Goal: Task Accomplishment & Management: Use online tool/utility

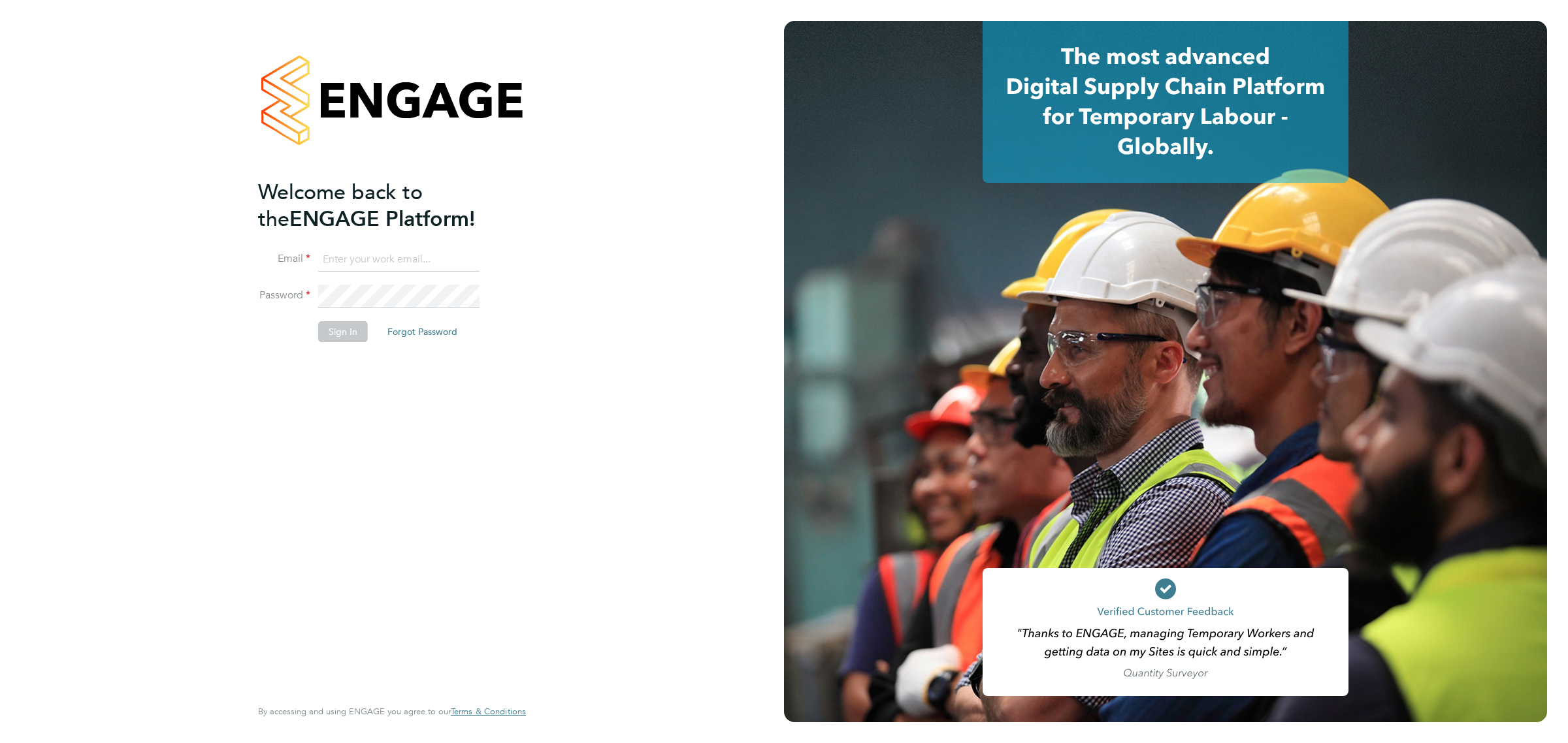
type input "bperkin@psrsolutions.co.uk"
click at [341, 331] on button "Sign In" at bounding box center [342, 331] width 50 height 21
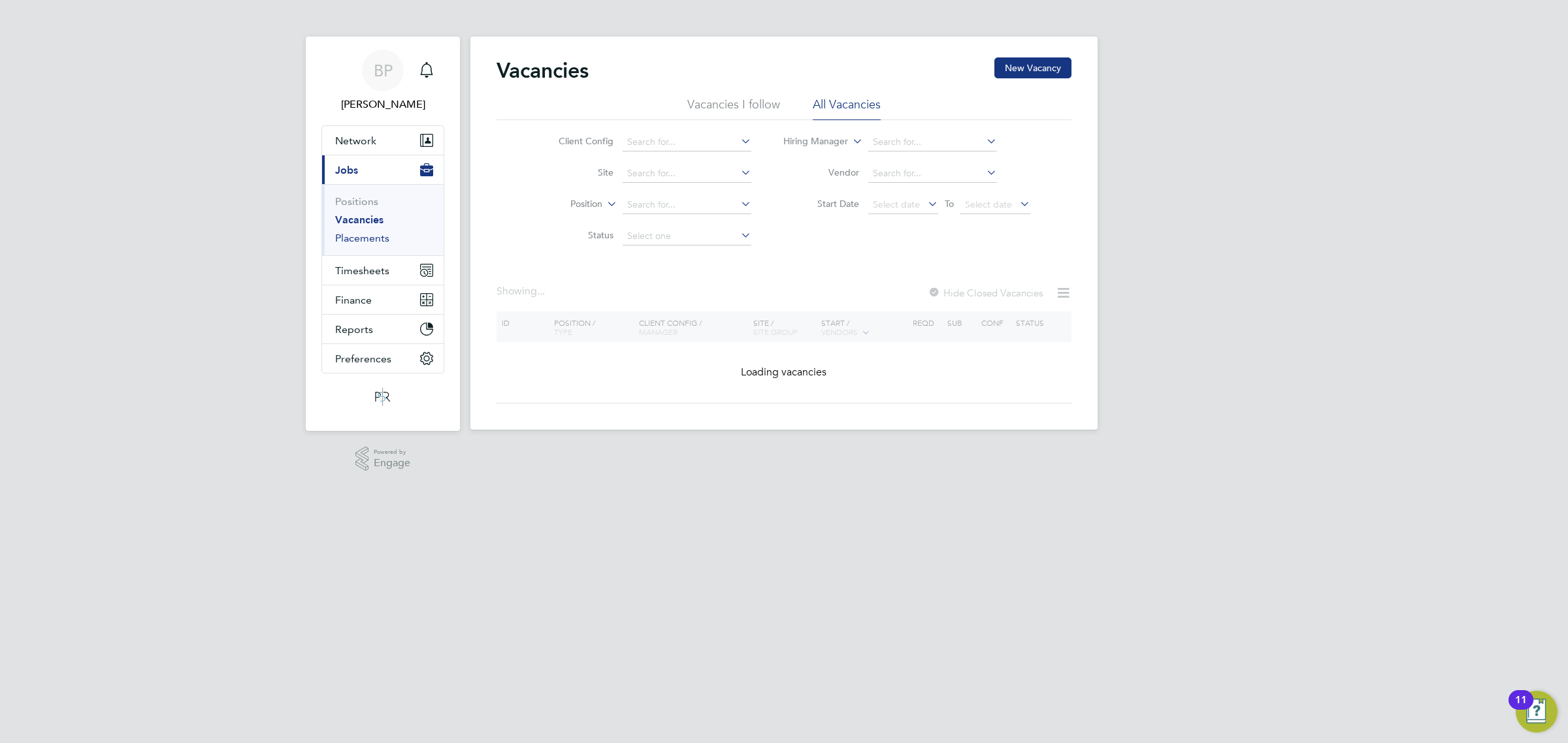
click at [364, 240] on link "Placements" at bounding box center [362, 238] width 54 height 12
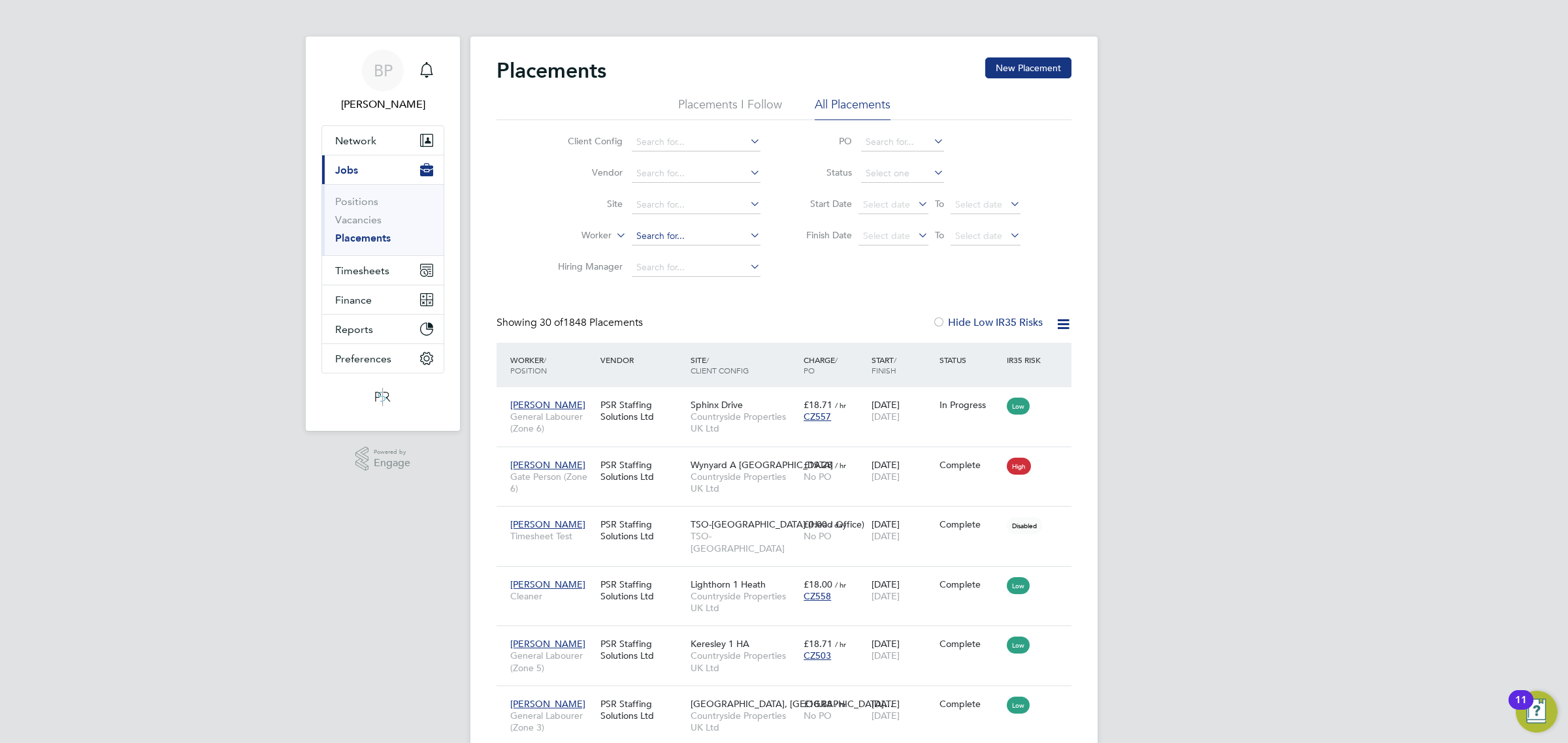
click at [652, 235] on input at bounding box center [696, 236] width 129 height 18
drag, startPoint x: 558, startPoint y: 236, endPoint x: 551, endPoint y: 235, distance: 7.1
click at [551, 235] on li "Worker alla" at bounding box center [654, 236] width 246 height 31
click at [679, 253] on li "Salla Cajup" at bounding box center [696, 254] width 130 height 18
type input "Salla Cajup"
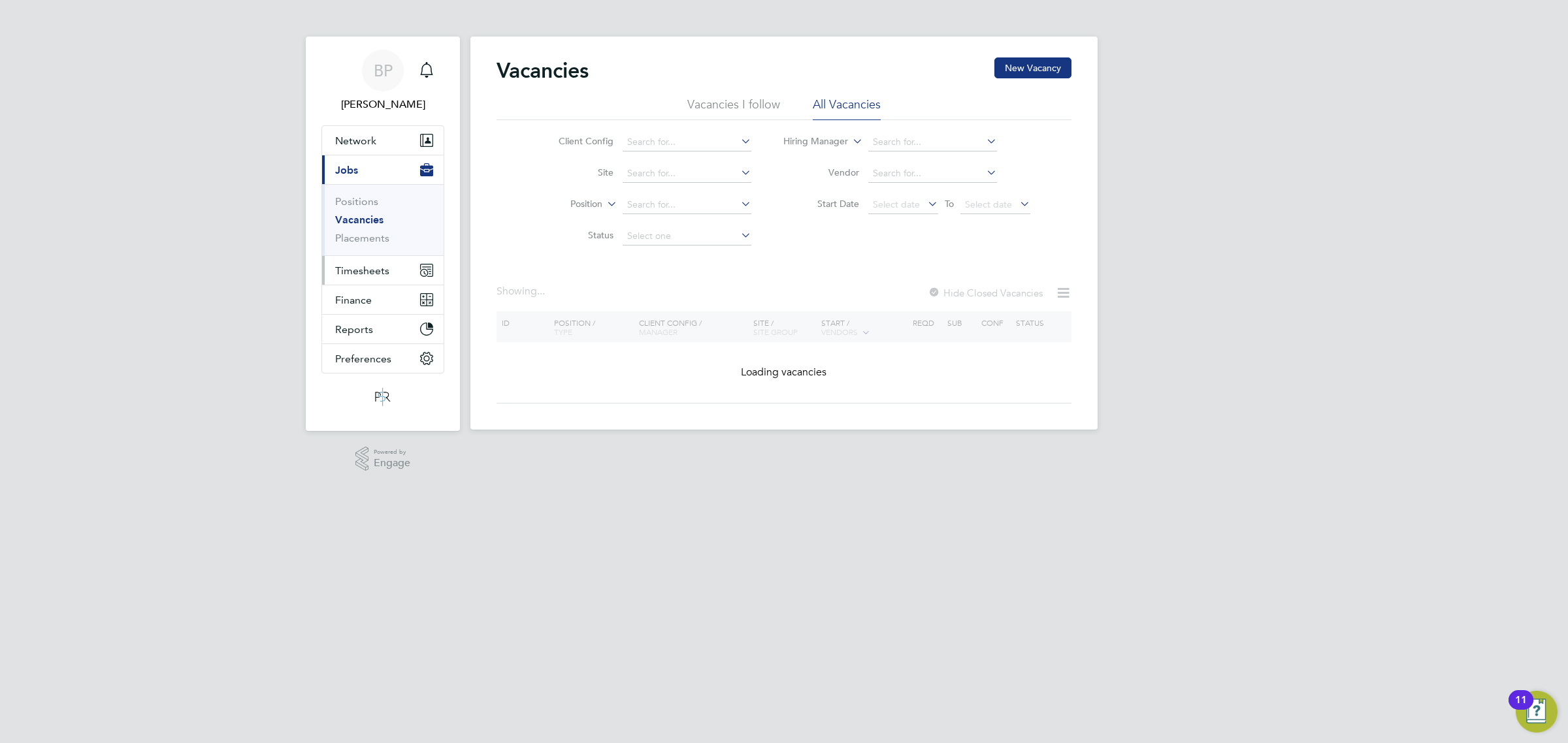
click at [370, 269] on span "Timesheets" at bounding box center [362, 271] width 54 height 12
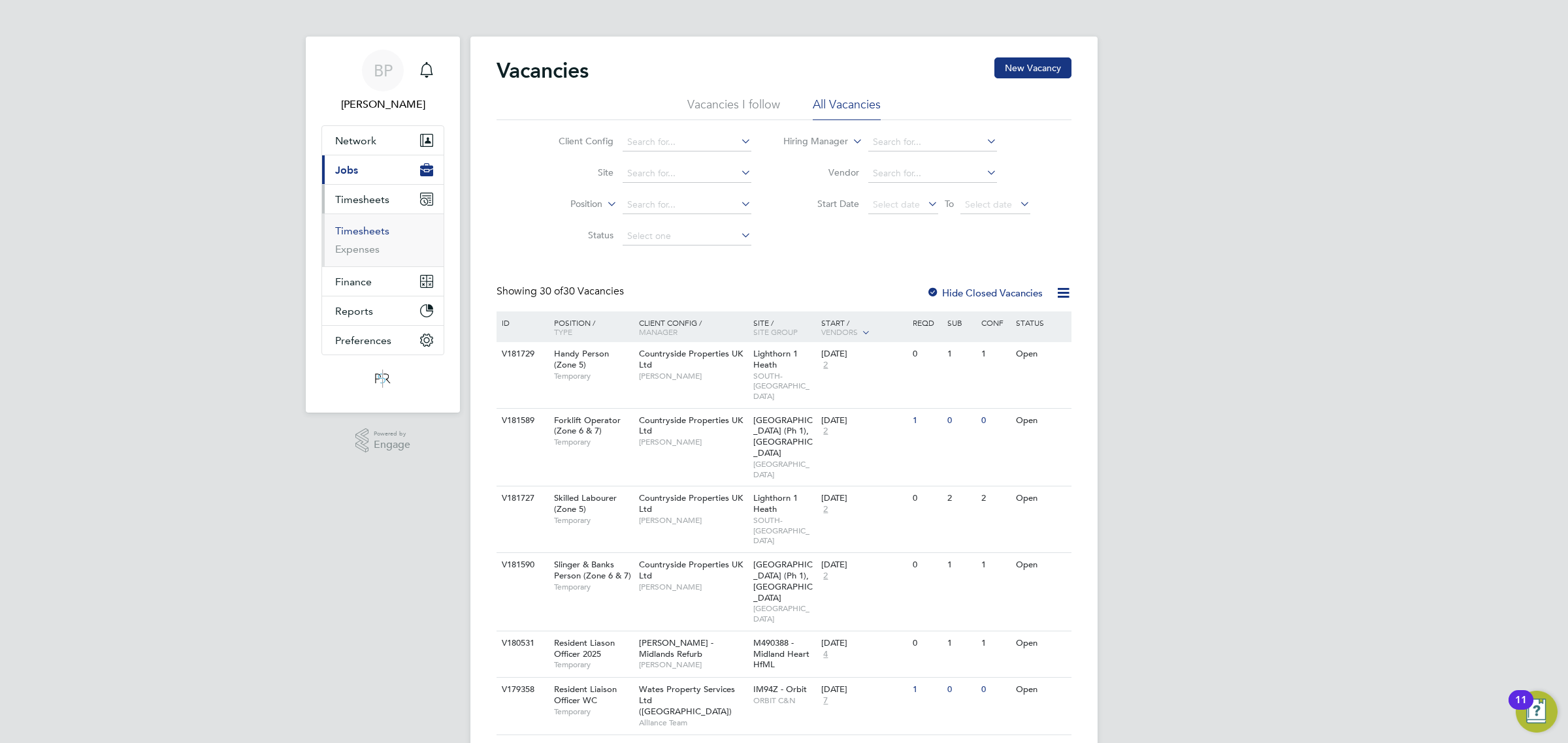
click at [364, 230] on link "Timesheets" at bounding box center [362, 231] width 54 height 12
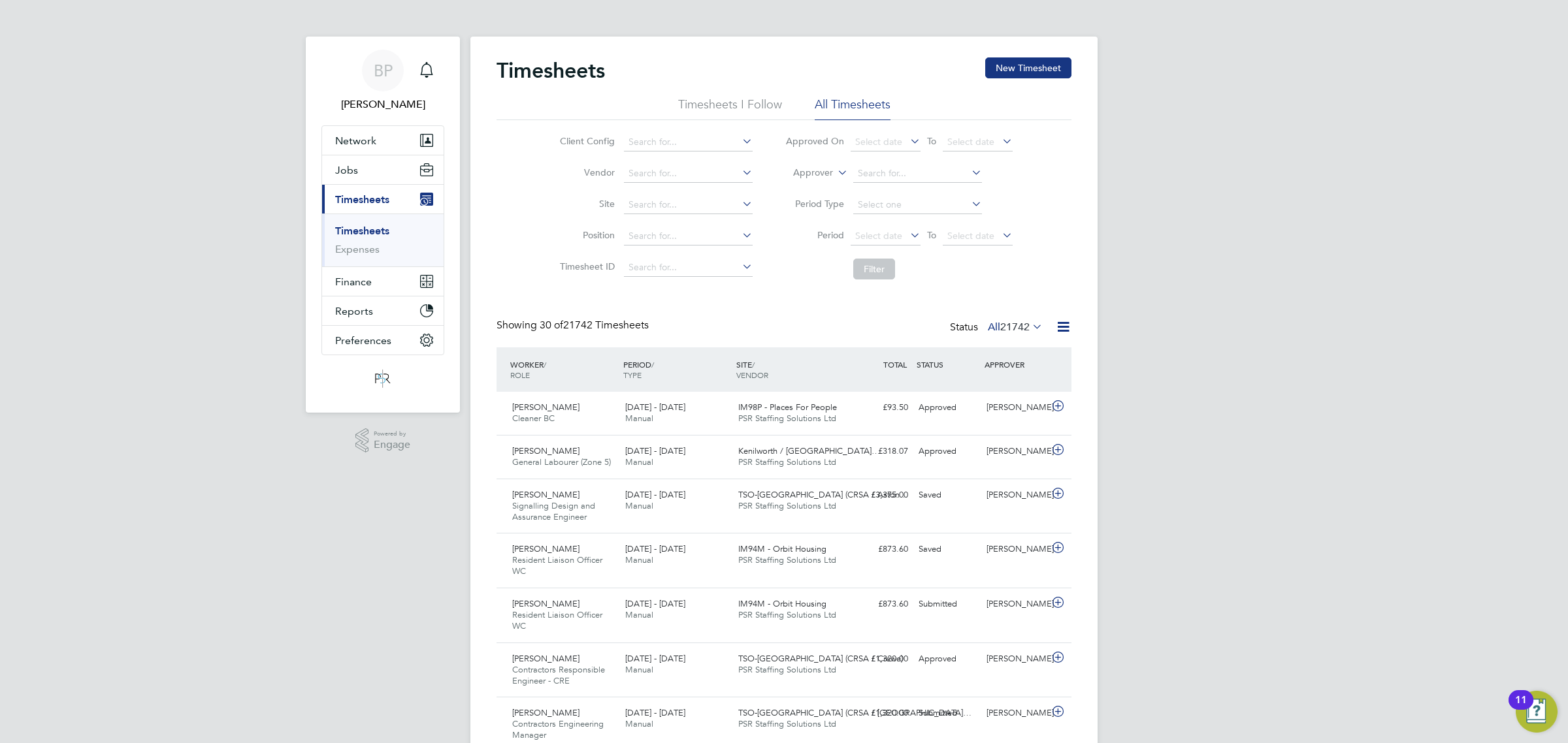
click at [1059, 327] on icon at bounding box center [1063, 327] width 16 height 16
click at [952, 354] on li "Export Timesheets" at bounding box center [982, 358] width 173 height 18
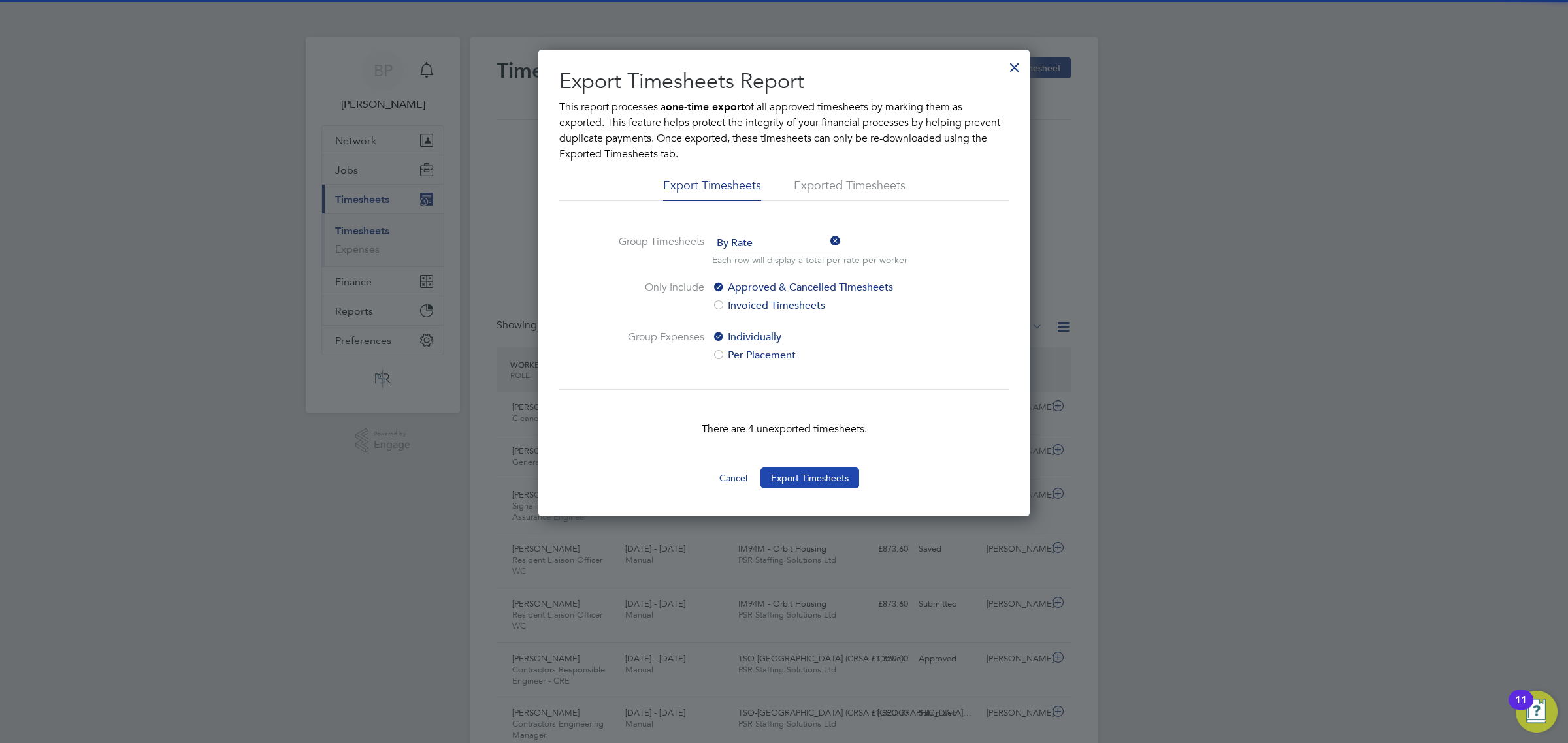
click at [823, 476] on button "Export Timesheets" at bounding box center [810, 478] width 99 height 21
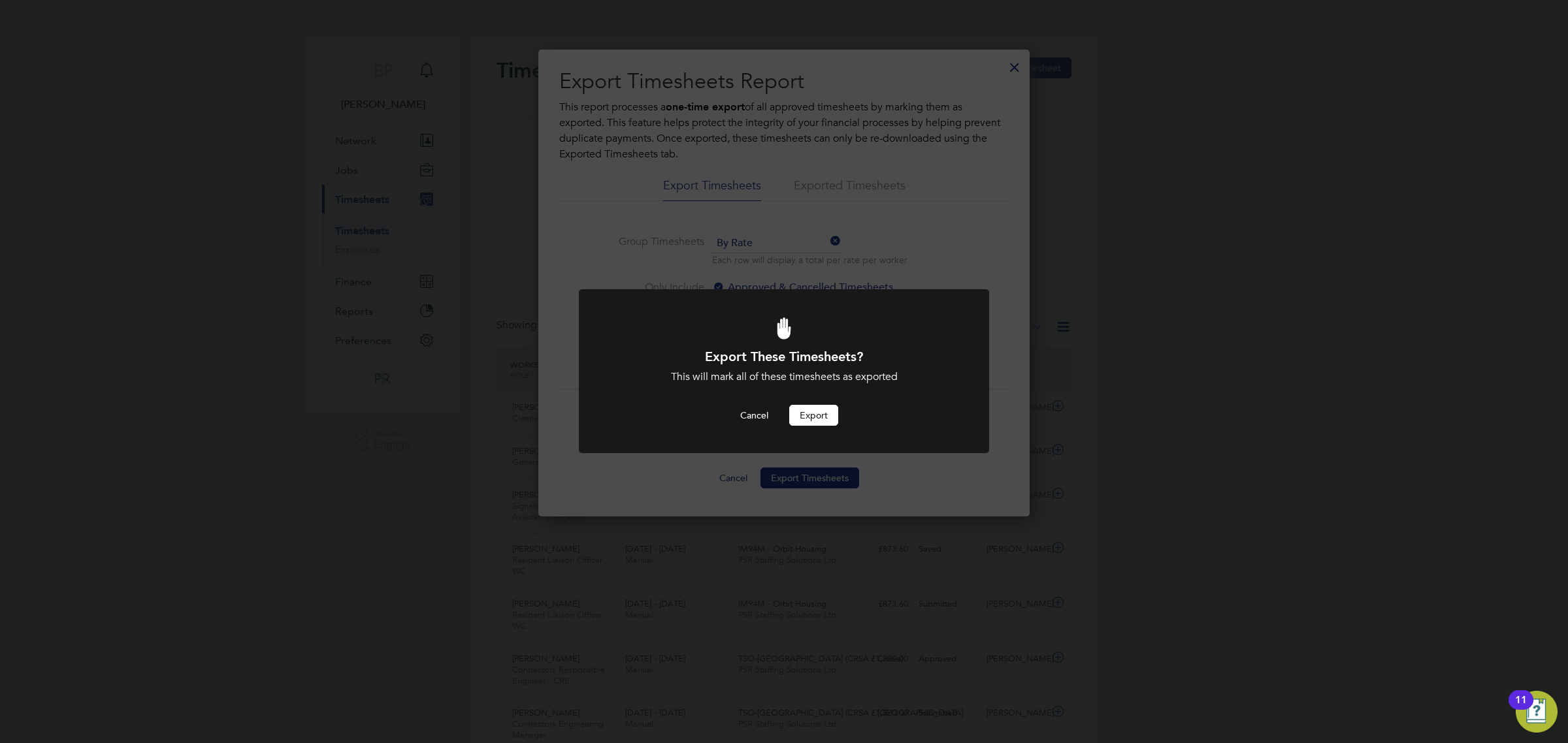
click at [815, 412] on button "Export" at bounding box center [814, 415] width 49 height 21
